Goal: Find specific page/section: Find specific page/section

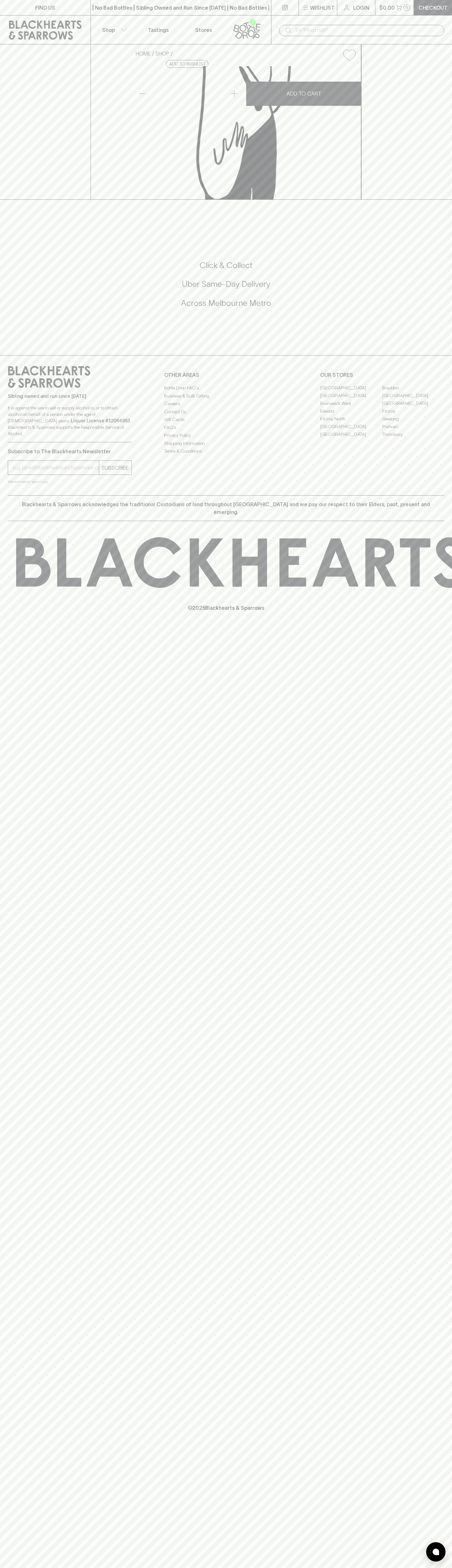
click at [390, 25] on div "​" at bounding box center [361, 30] width 165 height 12
click at [450, 1397] on div "FIND US | No Bad Bottles | Sibling Owned and Run Since 2006 | No Bad Bottles | …" at bounding box center [226, 784] width 452 height 1568
click at [361, 1567] on html "FIND US | No Bad Bottles | Sibling Owned and Run Since 2006 | No Bad Bottles | …" at bounding box center [226, 784] width 452 height 1568
click at [16, 828] on div "FIND US | No Bad Bottles | Sibling Owned and Run Since 2006 | No Bad Bottles | …" at bounding box center [226, 784] width 452 height 1568
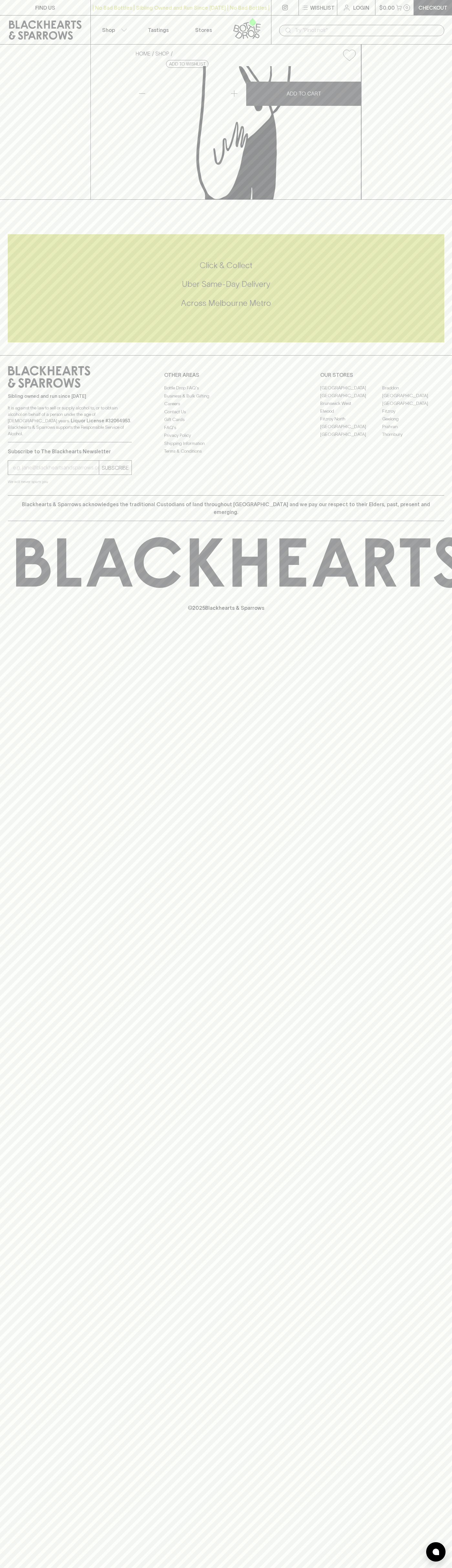
click at [351, 415] on link "Elwood" at bounding box center [351, 411] width 62 height 8
